Goal: Transaction & Acquisition: Obtain resource

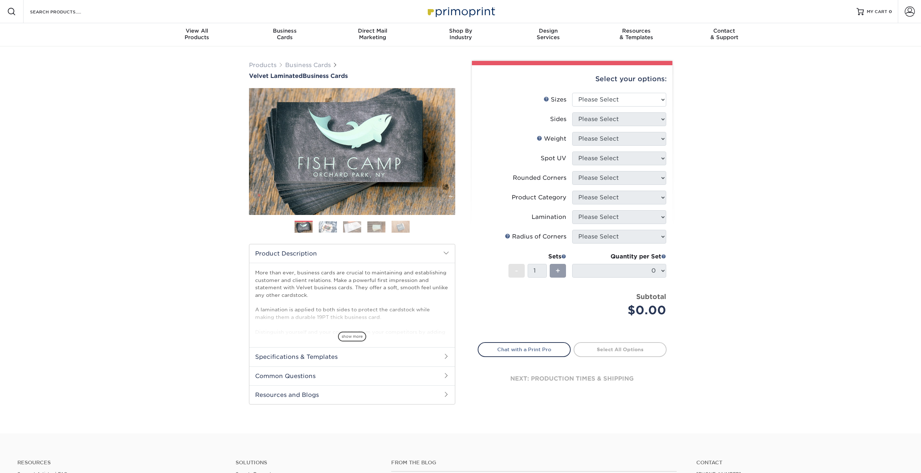
click at [323, 230] on img at bounding box center [328, 226] width 18 height 11
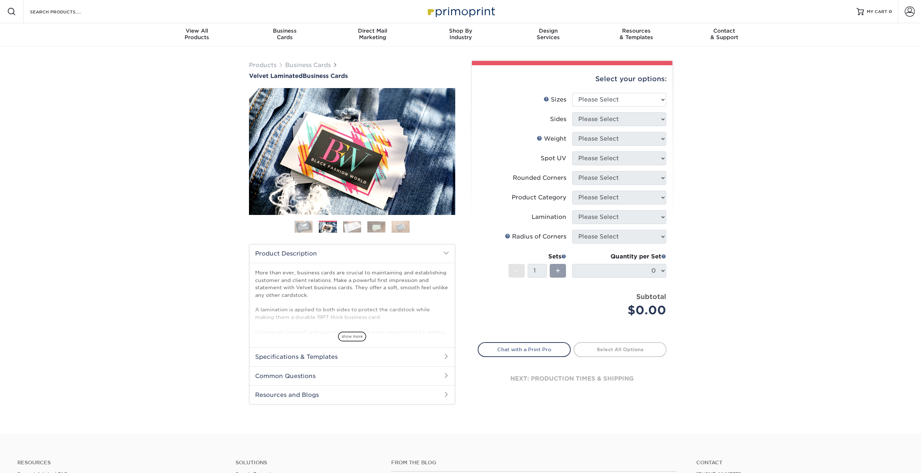
click at [347, 225] on img at bounding box center [352, 226] width 18 height 11
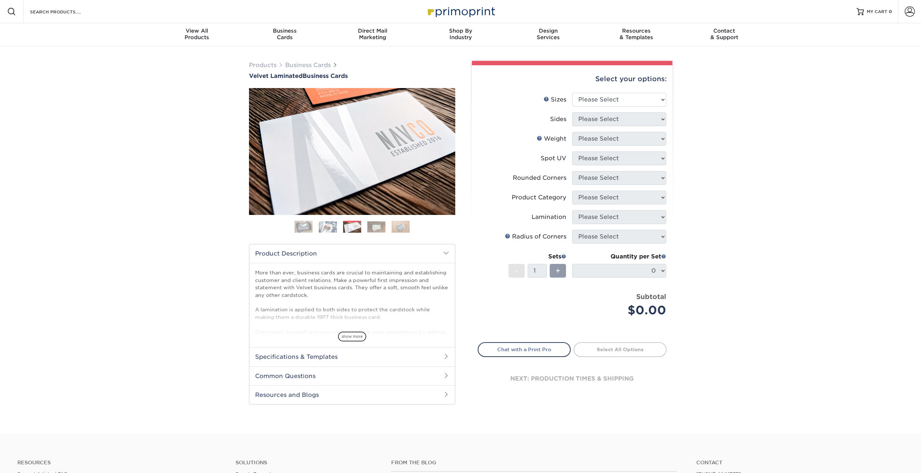
click at [375, 226] on img at bounding box center [377, 226] width 18 height 11
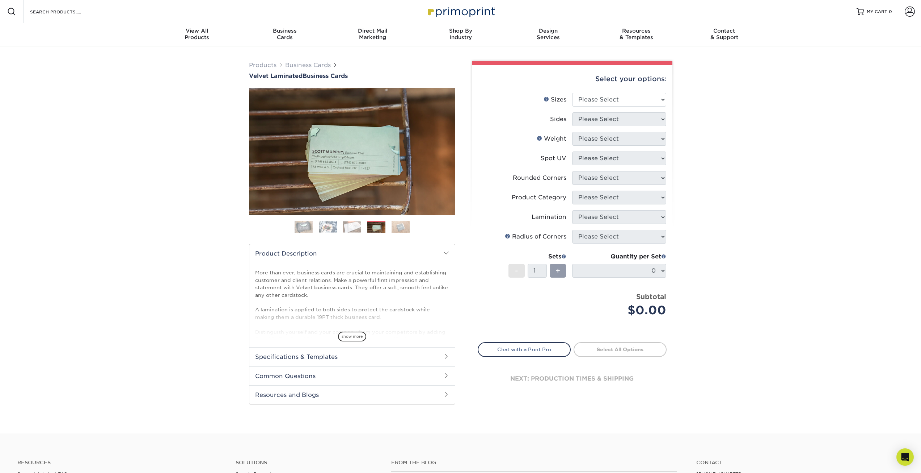
click at [398, 226] on img at bounding box center [401, 226] width 18 height 13
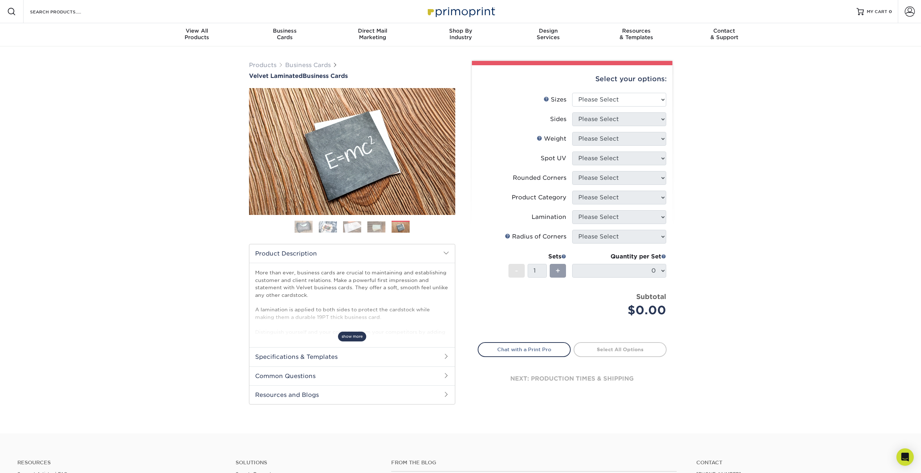
click at [347, 334] on span "show more" at bounding box center [352, 336] width 28 height 10
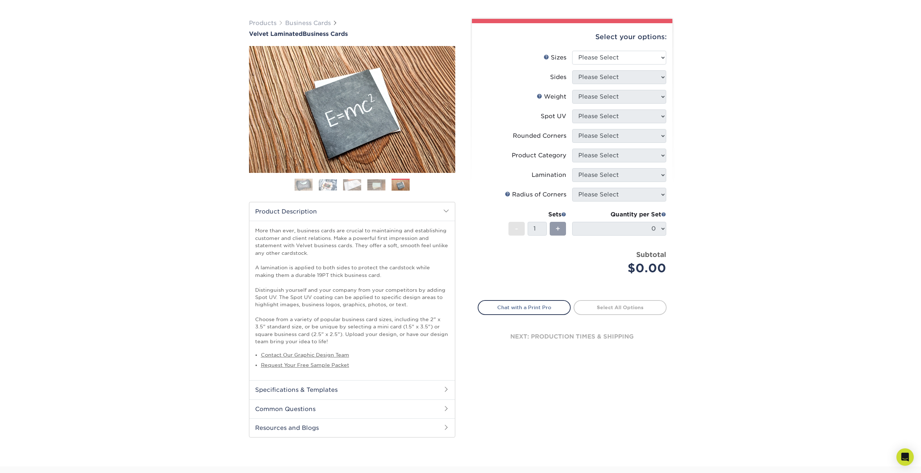
scroll to position [109, 0]
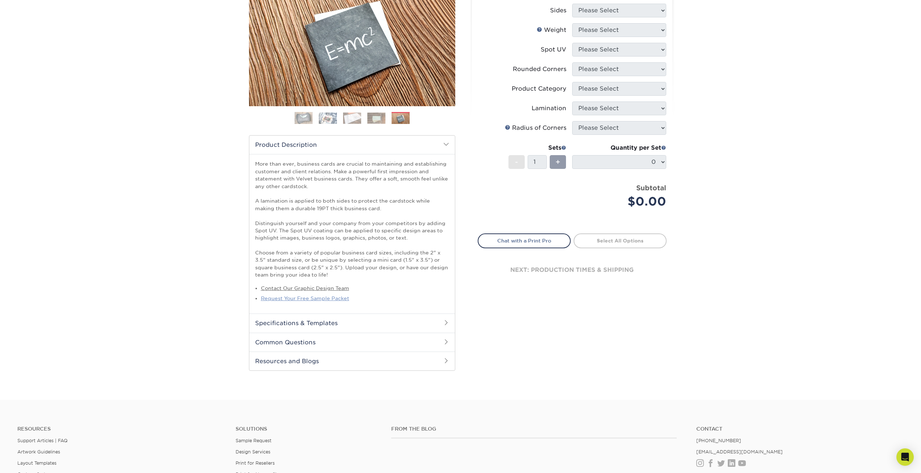
click at [318, 299] on link "Request Your Free Sample Packet" at bounding box center [305, 298] width 88 height 6
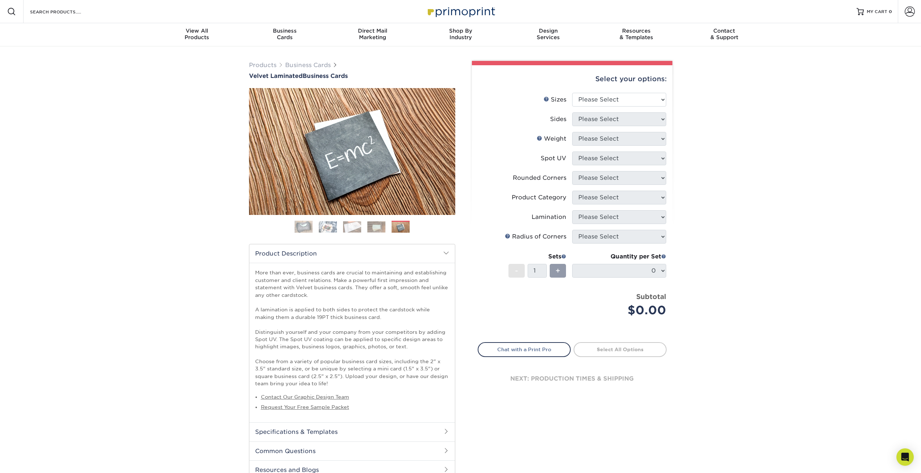
scroll to position [36, 0]
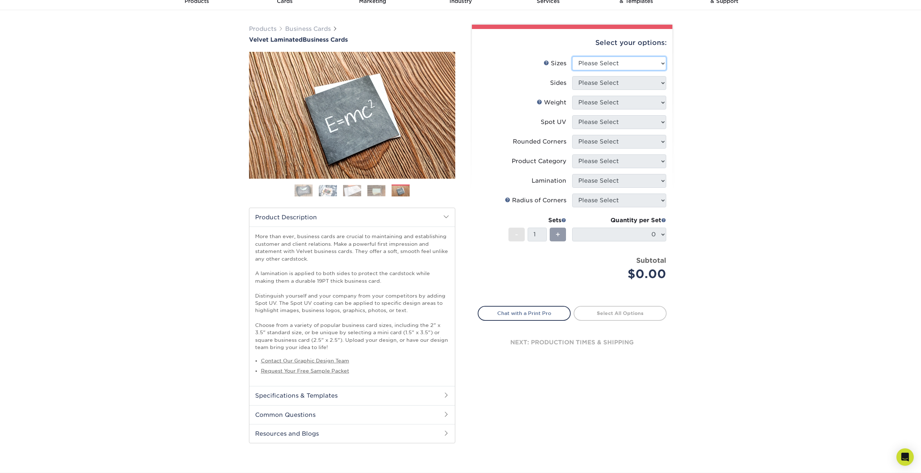
click at [653, 65] on select "Please Select 1.5" x 3.5" - Mini 1.75" x 3.5" - Mini 2" x 2" - Square 2" x 3" -…" at bounding box center [619, 63] width 94 height 14
select select "2.00x3.50"
click at [572, 56] on select "Please Select 1.5" x 3.5" - Mini 1.75" x 3.5" - Mini 2" x 2" - Square 2" x 3" -…" at bounding box center [619, 63] width 94 height 14
click at [625, 85] on select "Please Select Print Both Sides Print Front Only" at bounding box center [619, 83] width 94 height 14
select select "13abbda7-1d64-4f25-8bb2-c179b224825d"
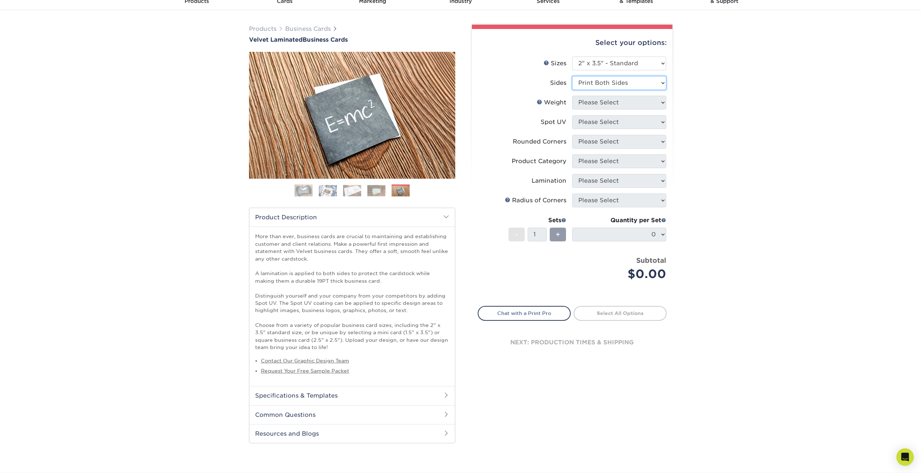
click at [572, 76] on select "Please Select Print Both Sides Print Front Only" at bounding box center [619, 83] width 94 height 14
click at [623, 103] on select "Please Select 16PT" at bounding box center [619, 103] width 94 height 14
select select "16PT"
click at [572, 96] on select "Please Select 16PT" at bounding box center [619, 103] width 94 height 14
click at [619, 122] on select "Please Select No Spot UV Front and Back (Both Sides) Front Only Back Only" at bounding box center [619, 122] width 94 height 14
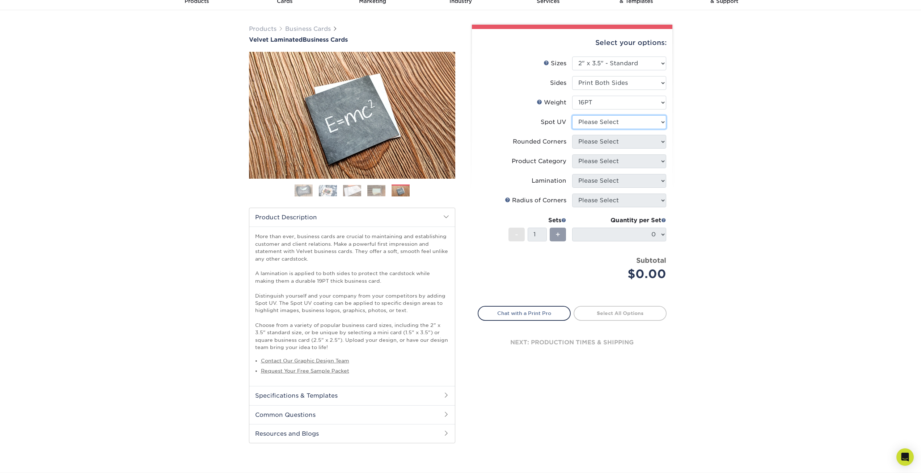
select select "0"
click at [572, 115] on select "Please Select No Spot UV Front and Back (Both Sides) Front Only Back Only" at bounding box center [619, 122] width 94 height 14
click at [617, 144] on select "Please Select Yes - Round 2 Corners Yes - Round 4 Corners No" at bounding box center [619, 142] width 94 height 14
select select "0"
click at [572, 135] on select "Please Select Yes - Round 2 Corners Yes - Round 4 Corners No" at bounding box center [619, 142] width 94 height 14
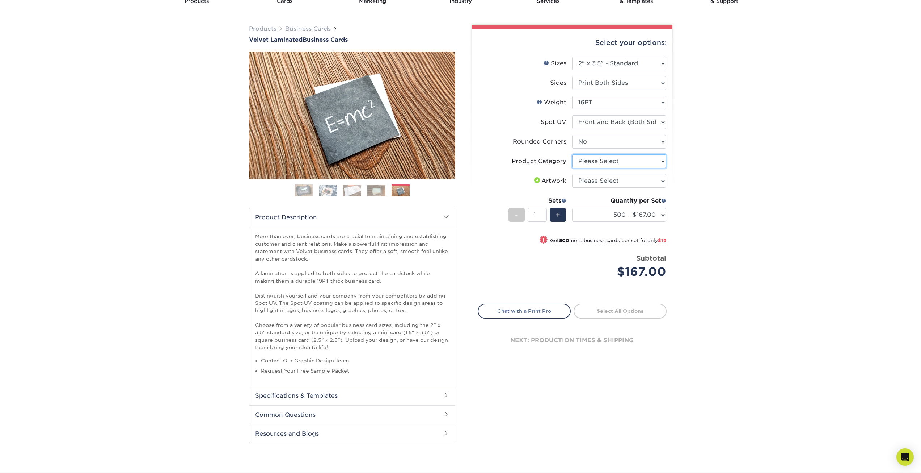
click at [626, 161] on select "Please Select Business Cards" at bounding box center [619, 161] width 94 height 14
select select "3b5148f1-0588-4f88-a218-97bcfdce65c1"
click at [572, 154] on select "Please Select Business Cards" at bounding box center [619, 161] width 94 height 14
click at [618, 182] on select "Please Select I will upload files I need a design - $100" at bounding box center [619, 181] width 94 height 14
select select "upload"
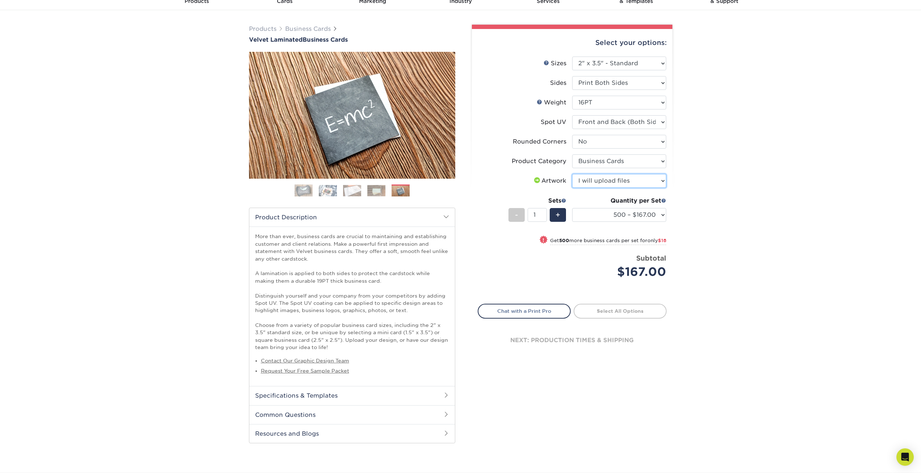
click at [572, 174] on select "Please Select I will upload files I need a design - $100" at bounding box center [619, 181] width 94 height 14
click at [662, 215] on select "500 – $167.00 1000 – $185.00 2500 – $439.00 5000 – $733.00 10000 – $1307.00" at bounding box center [619, 215] width 94 height 14
select select "1000 – $185.00"
click at [572, 208] on select "500 – $167.00 1000 – $185.00 2500 – $439.00 5000 – $733.00 10000 – $1307.00" at bounding box center [619, 215] width 94 height 14
click at [690, 239] on div "Products Business Cards Velvet Laminated Business Cards Previous Next" at bounding box center [460, 241] width 921 height 462
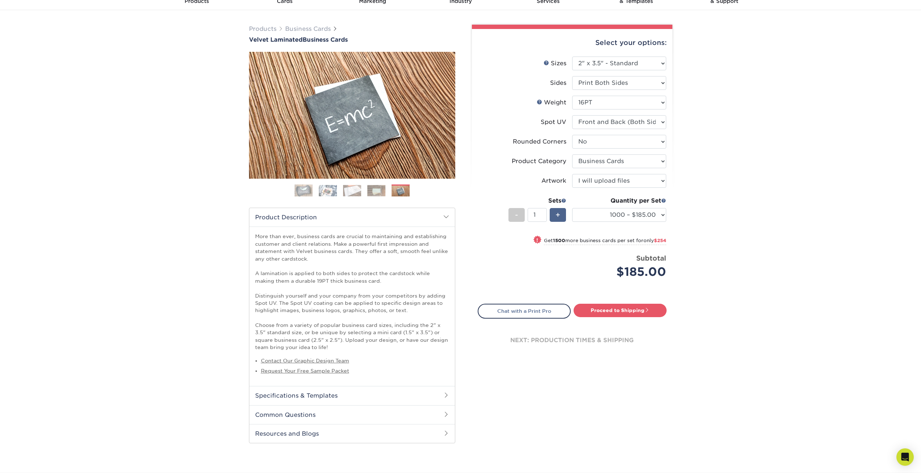
click at [559, 217] on span "+" at bounding box center [558, 214] width 5 height 11
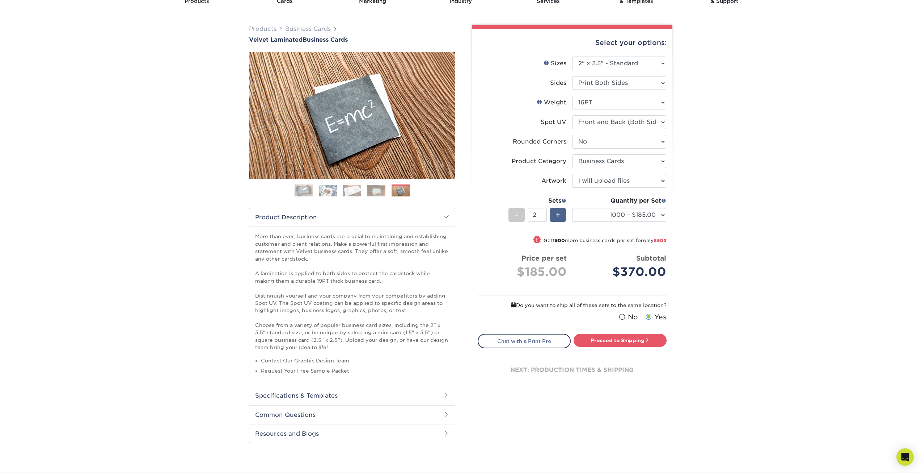
click at [559, 217] on span "+" at bounding box center [558, 214] width 5 height 11
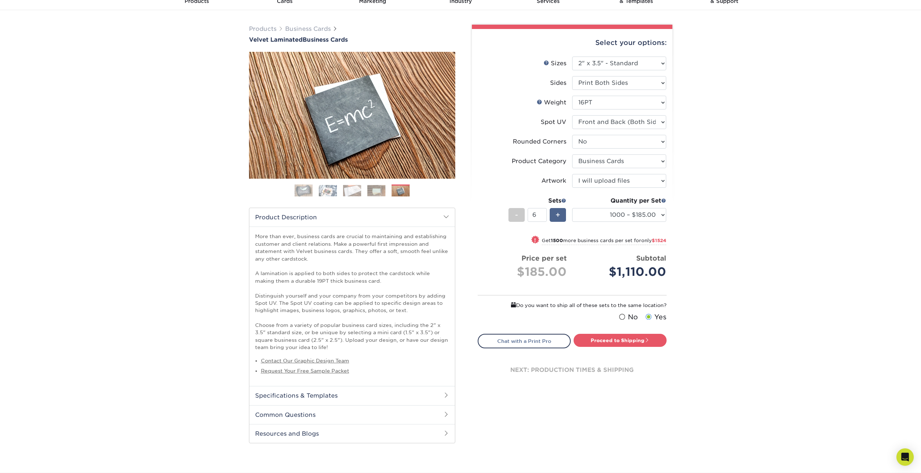
type input "7"
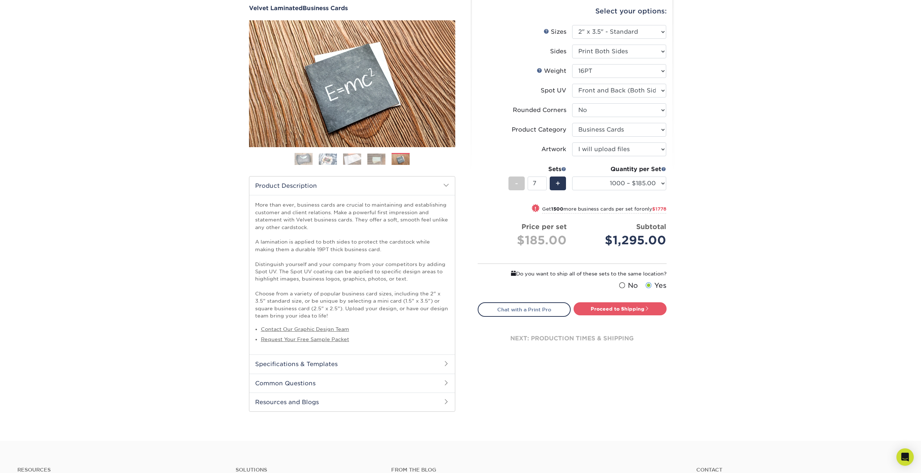
scroll to position [0, 0]
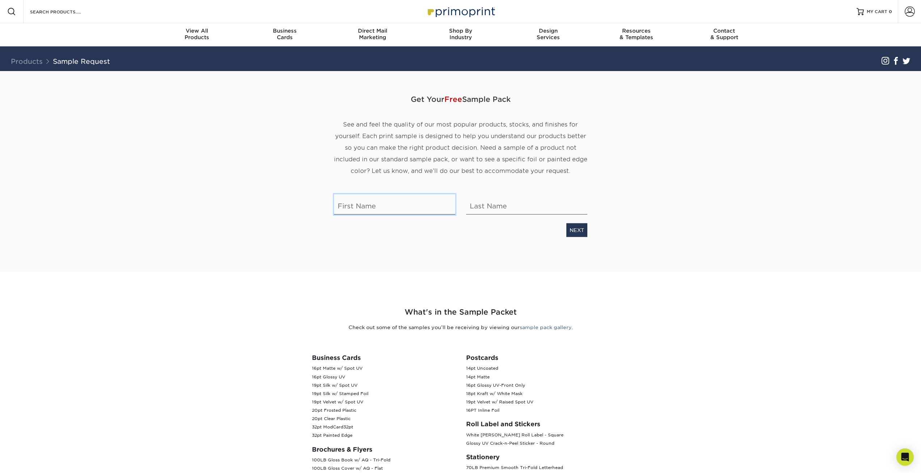
click at [368, 208] on input "text" at bounding box center [394, 204] width 121 height 20
type input "[PERSON_NAME]"
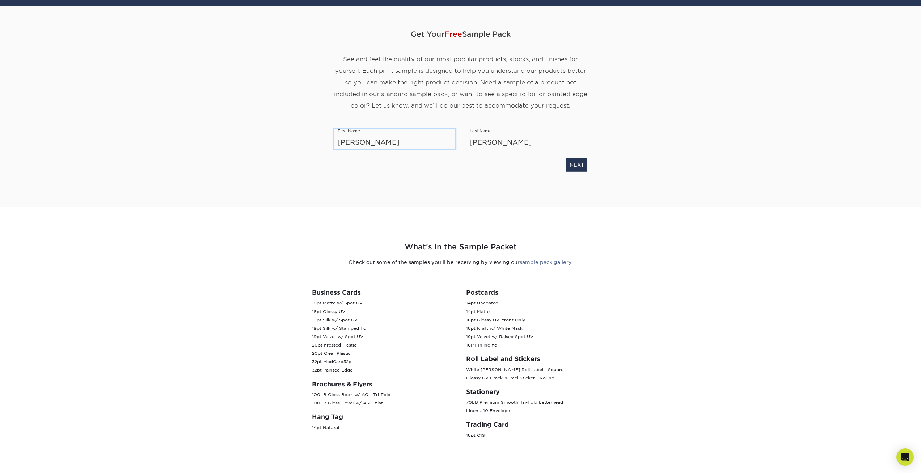
scroll to position [36, 0]
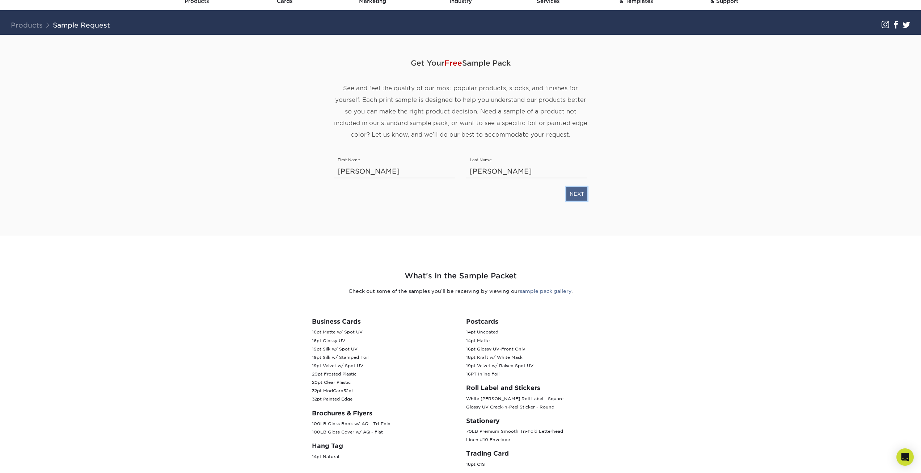
click at [576, 196] on link "NEXT" at bounding box center [577, 194] width 21 height 14
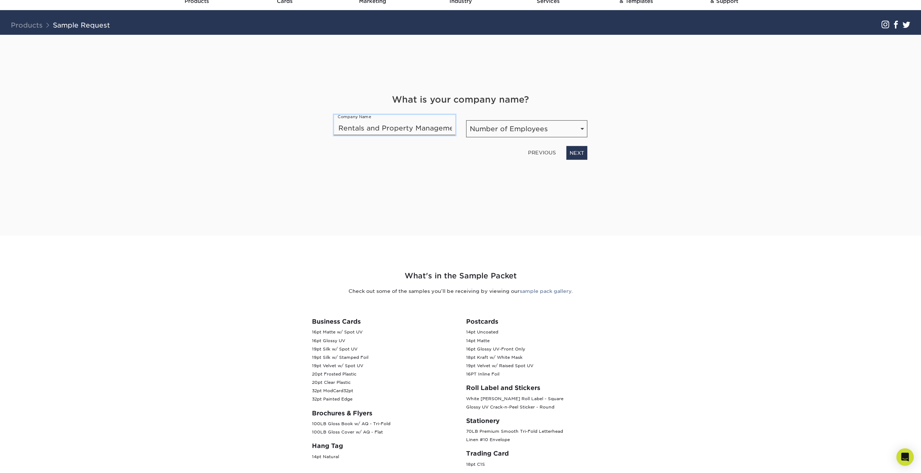
scroll to position [0, 70]
type input "Horse and Chaise Rentals and Property Management"
click at [506, 131] on select "Number of Employees Self-employed 1-10 employees 11-50 employees 51-200 employe…" at bounding box center [526, 128] width 121 height 17
select select "1-10"
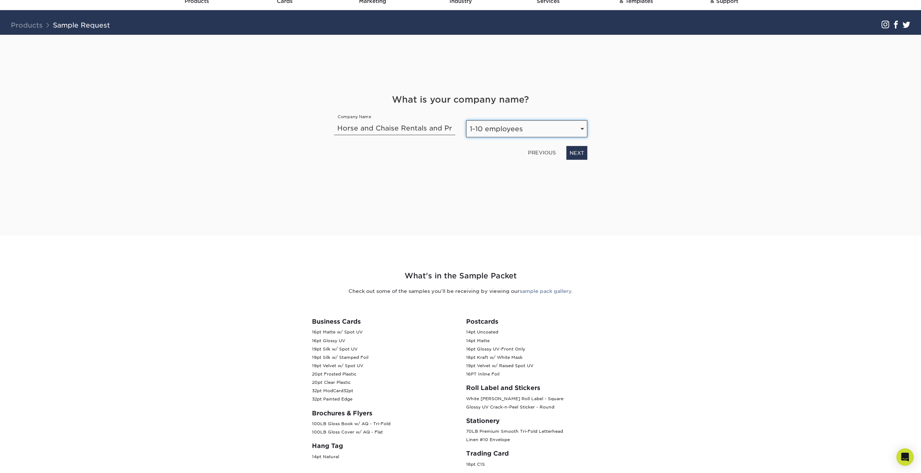
click at [466, 120] on select "Number of Employees Self-employed 1-10 employees 11-50 employees 51-200 employe…" at bounding box center [526, 128] width 121 height 17
click at [577, 156] on link "NEXT" at bounding box center [577, 153] width 21 height 14
click at [431, 125] on select "Select Occupation Agency Automotive Blogger Cleaning Services Construction Educ…" at bounding box center [460, 128] width 253 height 17
select select "Real Estate"
click at [334, 120] on select "Select Occupation Agency Automotive Blogger Cleaning Services Construction Educ…" at bounding box center [460, 128] width 253 height 17
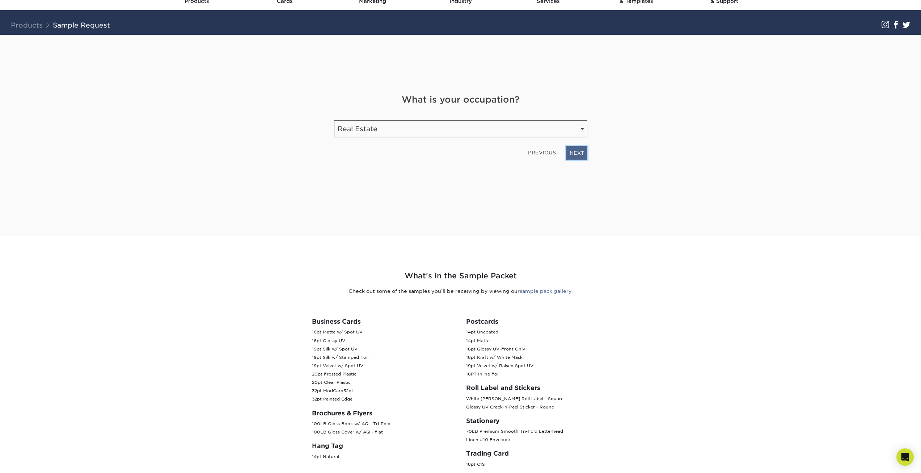
click at [579, 152] on link "NEXT" at bounding box center [577, 153] width 21 height 14
type input "[PERSON_NAME][EMAIL_ADDRESS][DOMAIN_NAME]"
type input "9414833331"
click at [488, 214] on div "Get Your Free Sample Pack See and feel the quality of our most popular products…" at bounding box center [460, 126] width 253 height 183
click at [578, 154] on link "NEXT" at bounding box center [577, 152] width 21 height 14
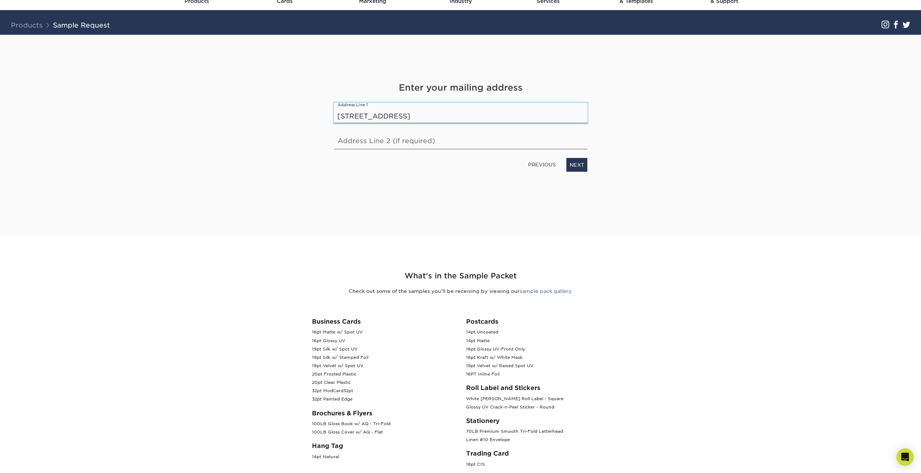
type input "[STREET_ADDRESS]"
type input "[GEOGRAPHIC_DATA]"
click at [579, 167] on link "NEXT" at bounding box center [577, 165] width 21 height 14
click at [531, 165] on link "PREVIOUS" at bounding box center [542, 167] width 34 height 12
click at [376, 140] on input "[GEOGRAPHIC_DATA]" at bounding box center [460, 139] width 253 height 20
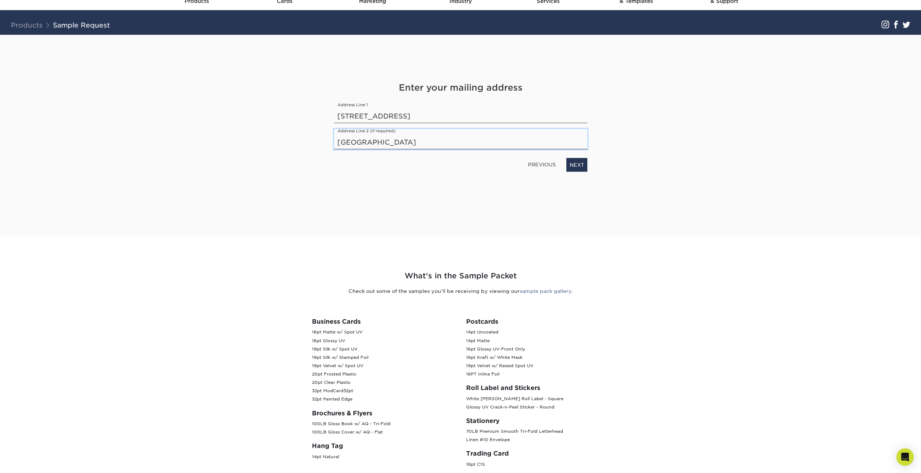
click at [376, 140] on input "[GEOGRAPHIC_DATA]" at bounding box center [460, 139] width 253 height 20
click at [572, 163] on link "NEXT" at bounding box center [577, 165] width 21 height 14
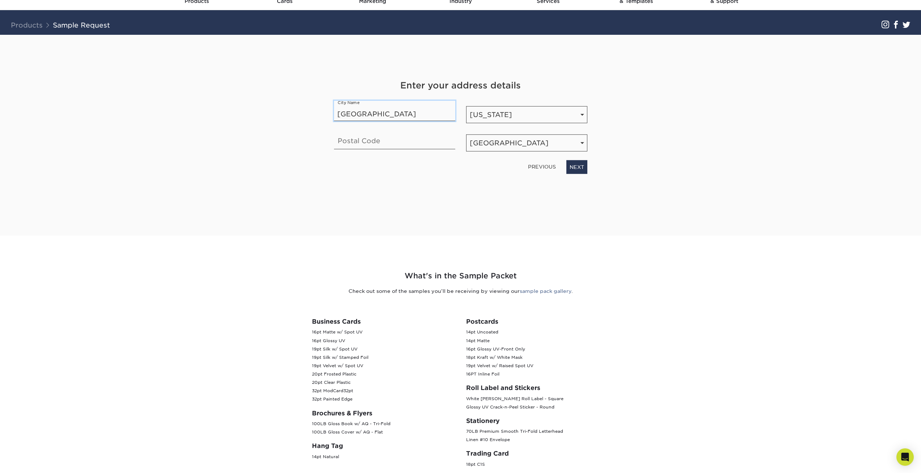
type input "[GEOGRAPHIC_DATA]"
type input "34285"
click at [579, 169] on link "NEXT" at bounding box center [577, 167] width 21 height 14
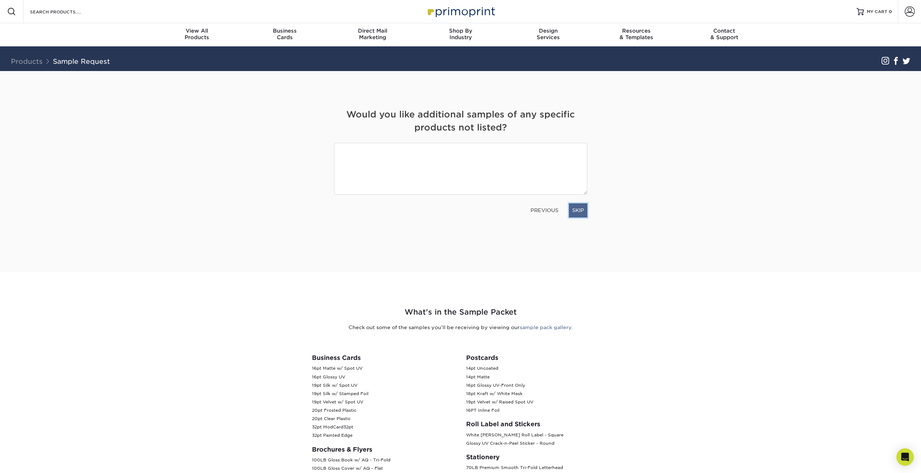
click at [584, 212] on link "SKIP" at bounding box center [578, 210] width 18 height 14
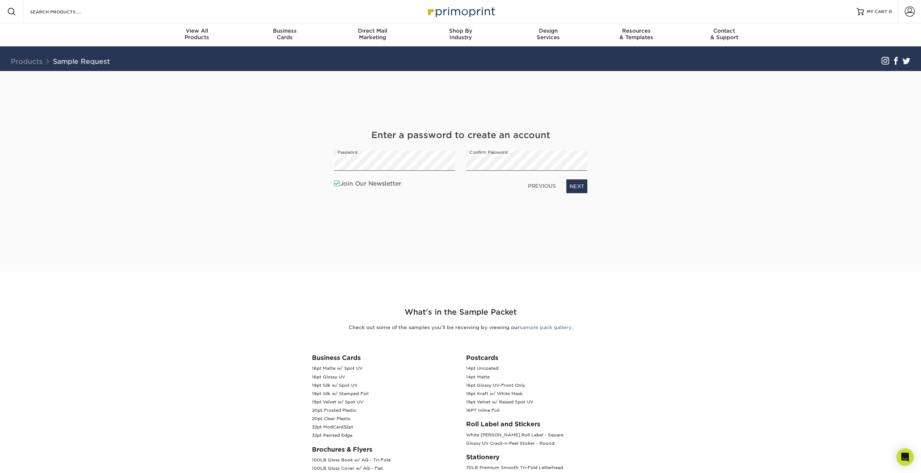
click at [336, 184] on span at bounding box center [337, 183] width 6 height 7
click at [0, 0] on input "Join Our Newsletter" at bounding box center [0, 0] width 0 height 0
click at [572, 186] on link "NEXT" at bounding box center [577, 186] width 21 height 14
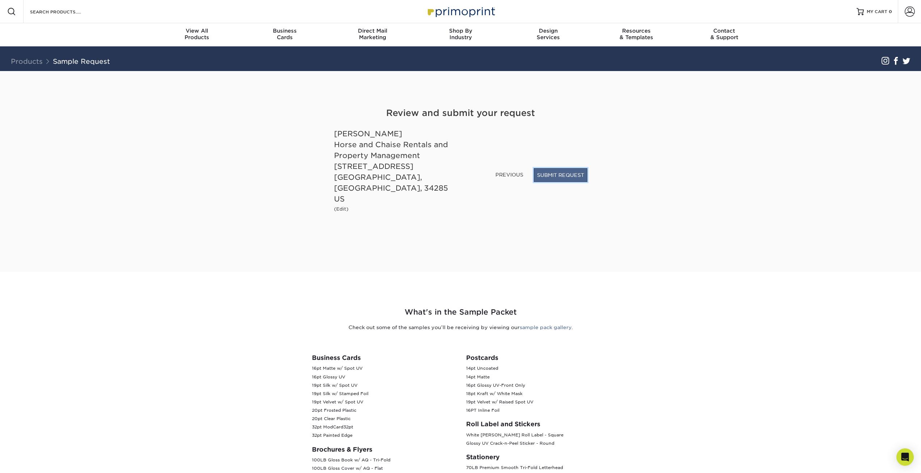
click at [565, 182] on button "SUBMIT REQUEST" at bounding box center [561, 175] width 54 height 14
